Goal: Information Seeking & Learning: Learn about a topic

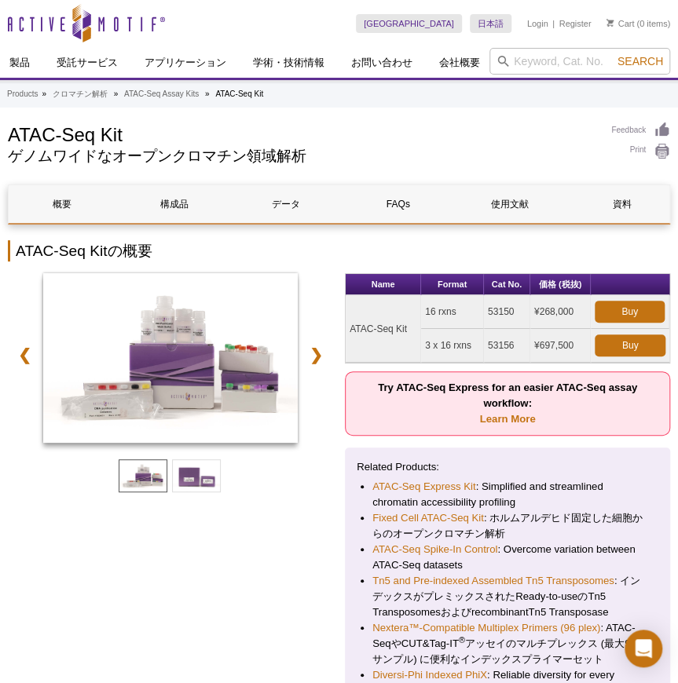
click at [284, 555] on div "❮ ❯" at bounding box center [170, 491] width 325 height 437
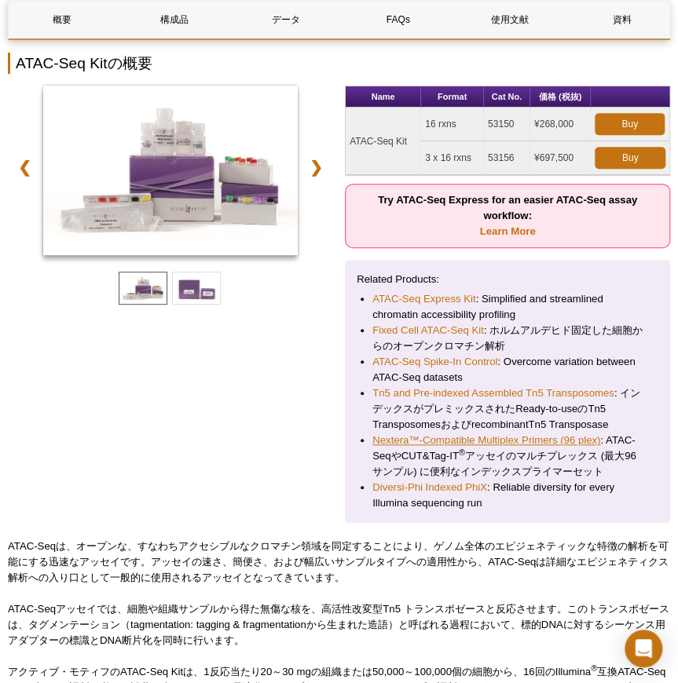
click at [471, 435] on link "Nextera™-Compatible Multiplex Primers (96 plex)" at bounding box center [486, 441] width 228 height 16
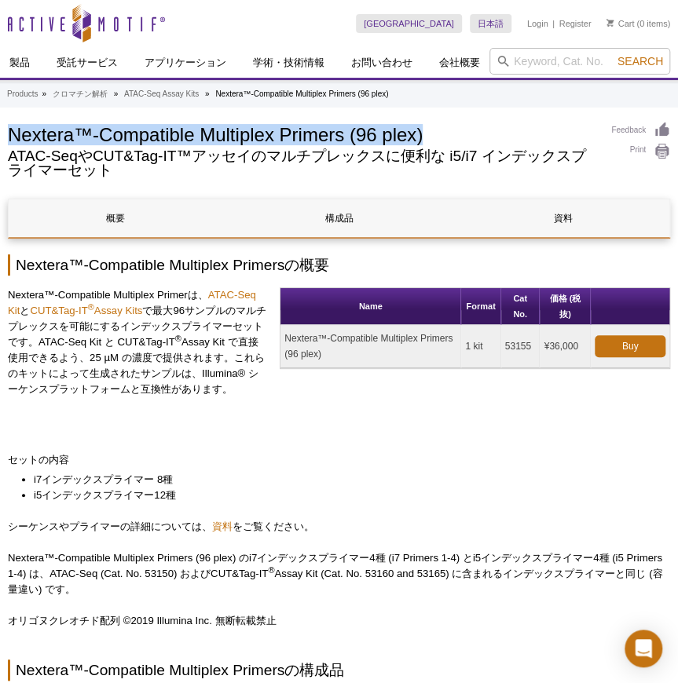
drag, startPoint x: 459, startPoint y: 137, endPoint x: 0, endPoint y: 130, distance: 459.5
copy h1 "Nextera™-Compatible Multiplex Primers (96 plex)"
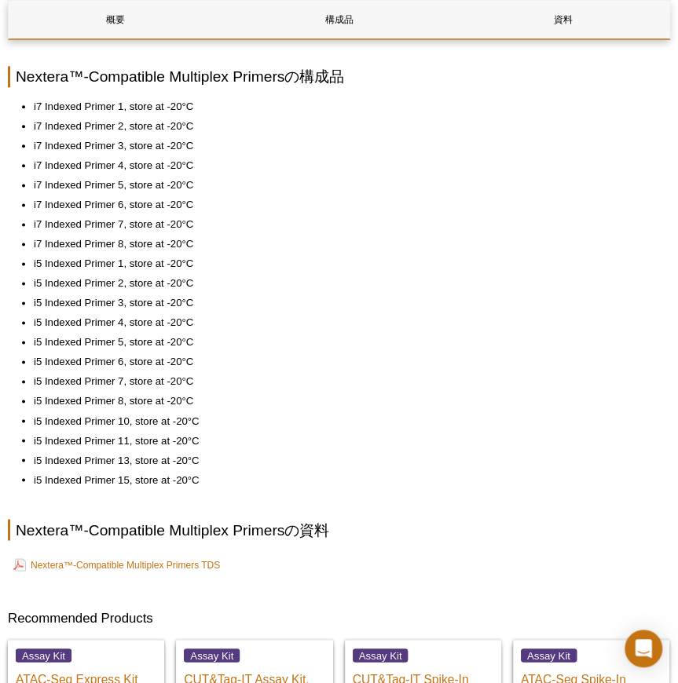
scroll to position [573, 0]
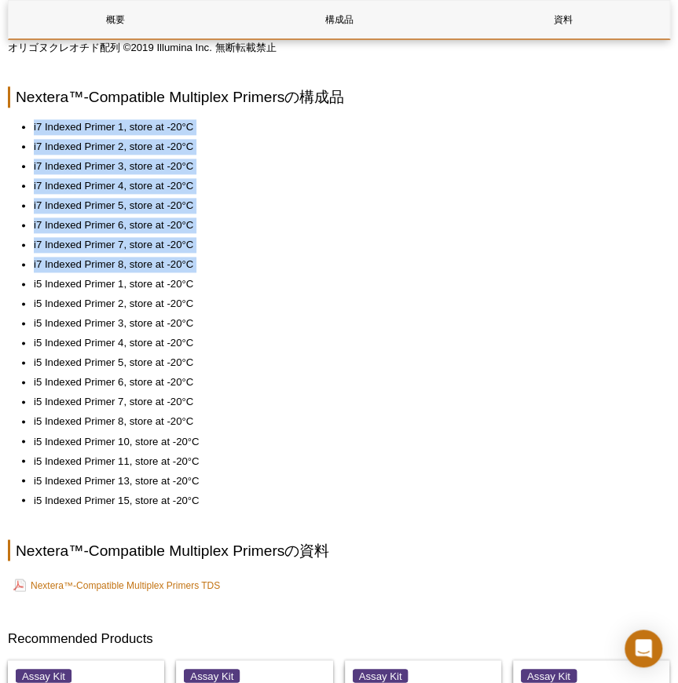
drag, startPoint x: 91, startPoint y: 109, endPoint x: 240, endPoint y: 274, distance: 222.4
click at [240, 274] on div "概要 構成品 資料 Nextera™-Compatible Multiplex Primersの概要 Nextera™-Compatible Multiple…" at bounding box center [339, 240] width 662 height 1228
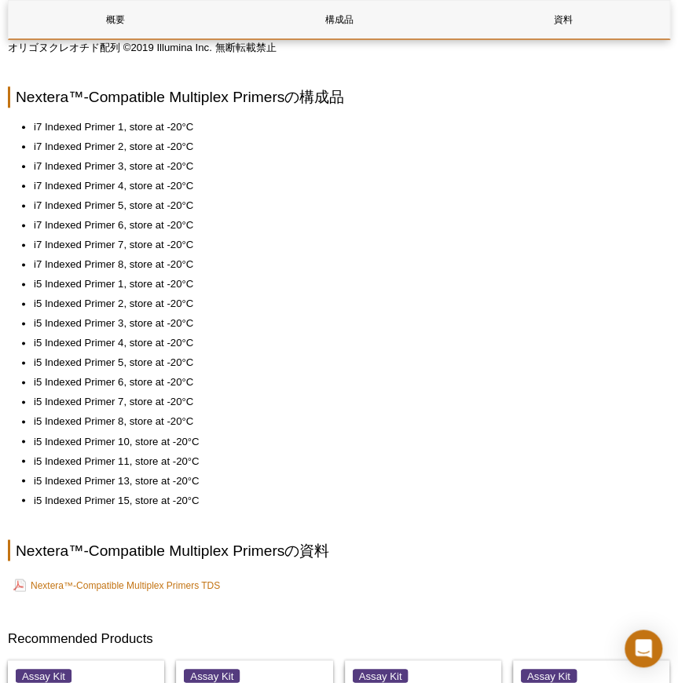
click at [240, 274] on ul "i7 Indexed Primer 1, store at -20°C i7 Indexed Primer 2, store at -20°C i7 Inde…" at bounding box center [331, 313] width 646 height 389
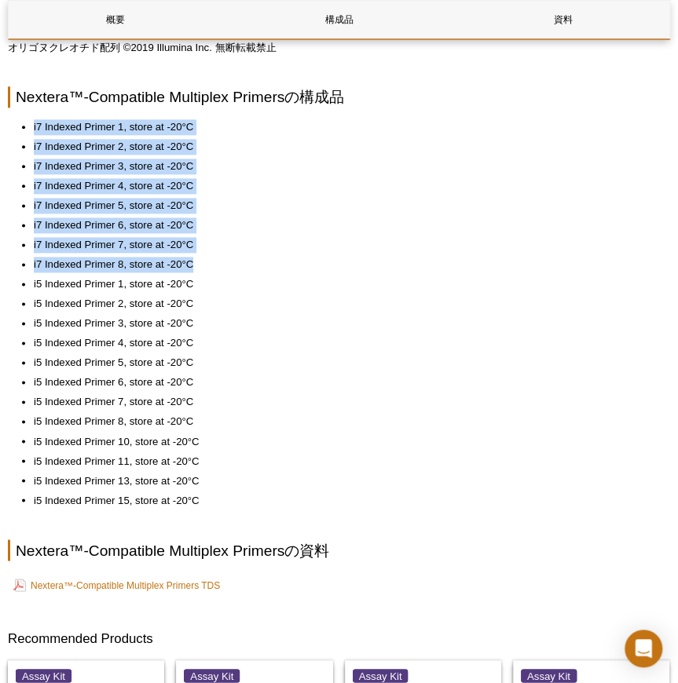
drag, startPoint x: 247, startPoint y: 263, endPoint x: 24, endPoint y: 109, distance: 271.0
click at [24, 109] on div "概要 構成品 資料 Nextera™-Compatible Multiplex Primersの概要 Nextera™-Compatible Multiple…" at bounding box center [339, 240] width 662 height 1228
drag, startPoint x: 82, startPoint y: 146, endPoint x: 299, endPoint y: 270, distance: 250.5
click at [299, 270] on div "概要 構成品 資料 Nextera™-Compatible Multiplex Primersの概要 Nextera™-Compatible Multiple…" at bounding box center [339, 240] width 662 height 1228
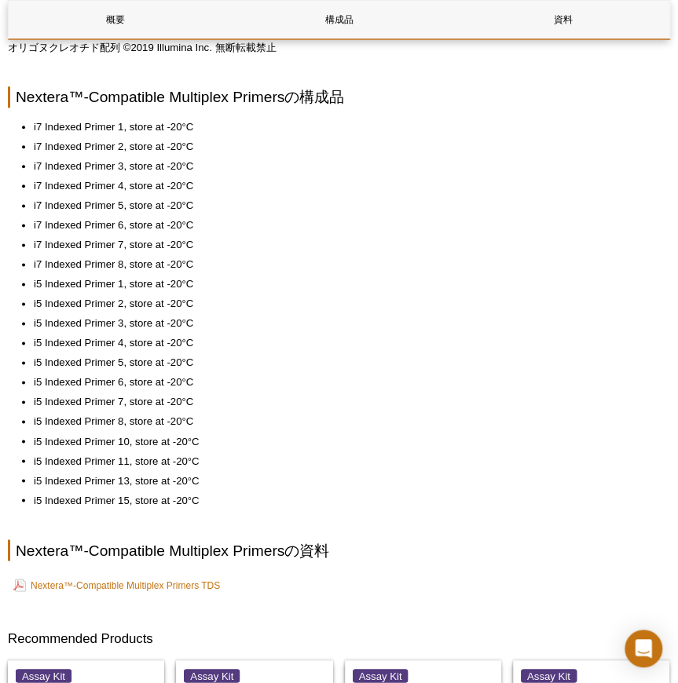
click at [297, 273] on ul "i7 Indexed Primer 1, store at -20°C i7 Indexed Primer 2, store at -20°C i7 Inde…" at bounding box center [331, 313] width 646 height 389
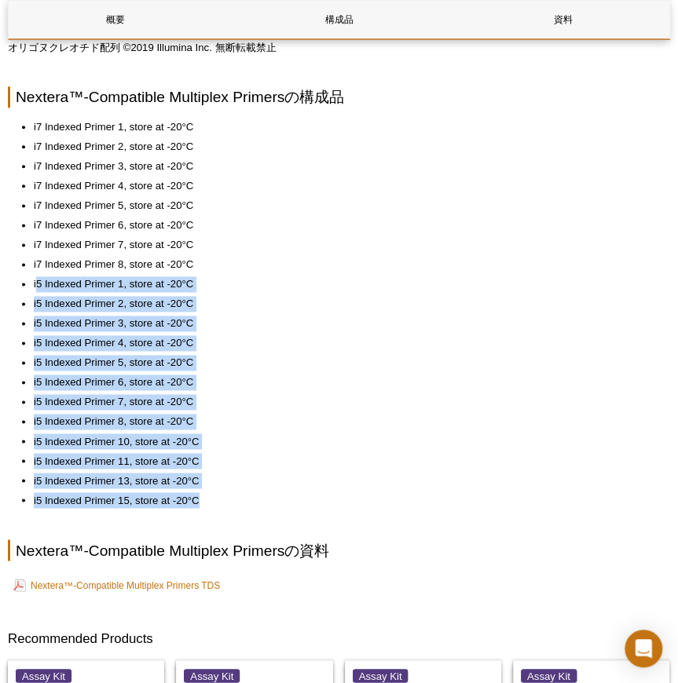
drag, startPoint x: 35, startPoint y: 280, endPoint x: 322, endPoint y: 499, distance: 360.8
click at [322, 499] on ul "i7 Indexed Primer 1, store at -20°C i7 Indexed Primer 2, store at -20°C i7 Inde…" at bounding box center [331, 313] width 646 height 389
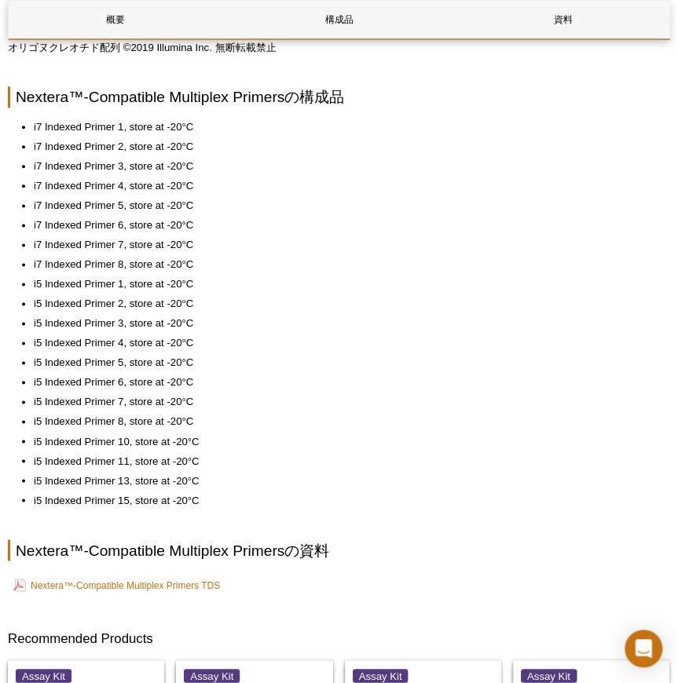
click at [321, 497] on li "i5 Indexed Primer 15, store at -20°C" at bounding box center [344, 500] width 620 height 16
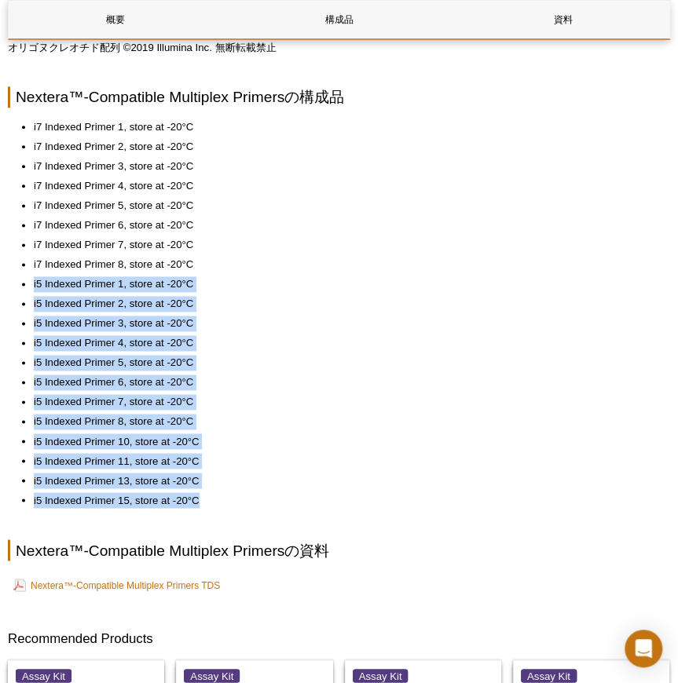
drag, startPoint x: 318, startPoint y: 494, endPoint x: 331, endPoint y: 302, distance: 192.1
click at [1, 276] on div "AVAILABLE PRODUCTS ATAC-Seq Express Kit ATAC-Seq Kit Fixed Cell ATAC-Seq Kit Re…" at bounding box center [339, 201] width 678 height 1305
click at [411, 298] on li "i5 Indexed Primer 2, store at -20°C" at bounding box center [344, 304] width 620 height 16
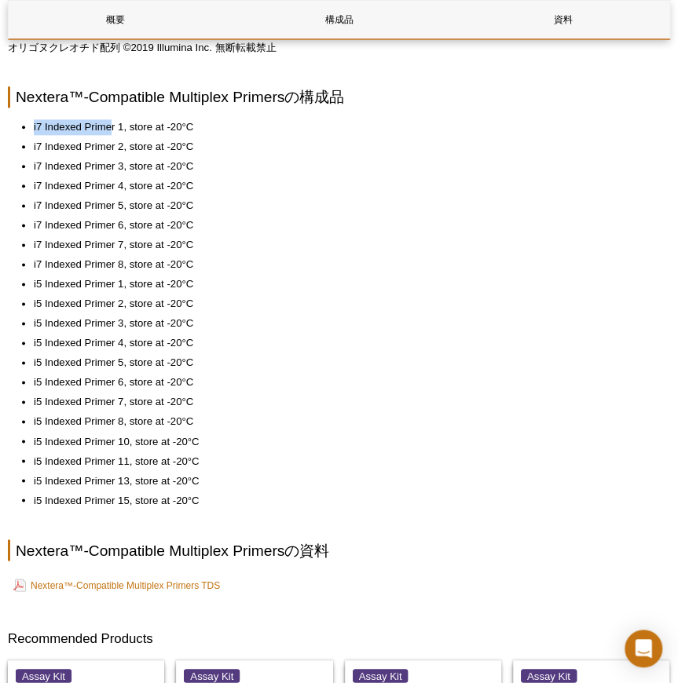
drag, startPoint x: 112, startPoint y: 126, endPoint x: 23, endPoint y: 124, distance: 88.8
click at [34, 124] on li "i7 Indexed Primer 1, store at -20°C" at bounding box center [344, 127] width 620 height 16
click at [102, 128] on li "i7 Indexed Primer 1, store at -20°C" at bounding box center [344, 127] width 620 height 16
drag, startPoint x: 116, startPoint y: 126, endPoint x: 31, endPoint y: 122, distance: 85.0
click at [31, 122] on ul "i7 Indexed Primer 1, store at -20°C i7 Indexed Primer 2, store at -20°C i7 Inde…" at bounding box center [331, 313] width 646 height 389
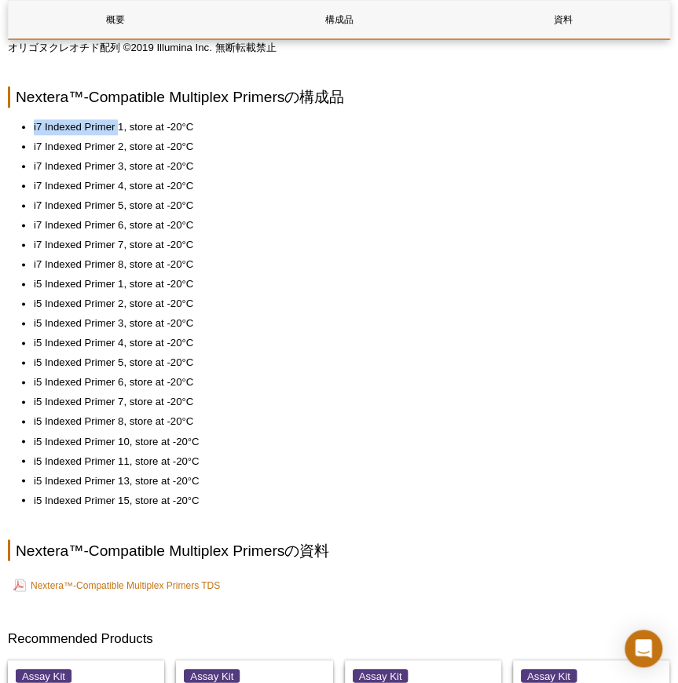
copy li "i7 Indexed Primer"
